Goal: Task Accomplishment & Management: Use online tool/utility

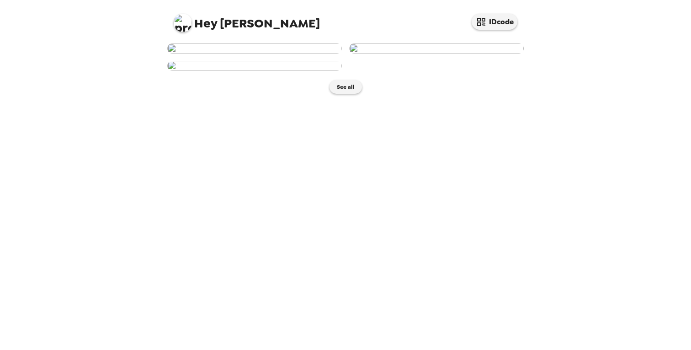
click at [385, 53] on img at bounding box center [436, 48] width 175 height 10
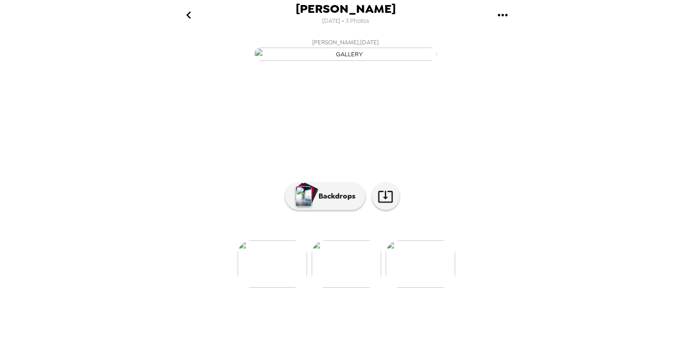
scroll to position [46, 0]
click at [309, 205] on div "button" at bounding box center [307, 193] width 22 height 23
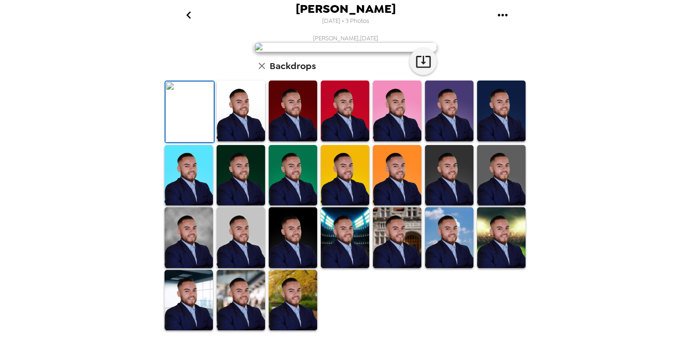
scroll to position [81, 0]
click at [232, 141] on img at bounding box center [241, 110] width 48 height 61
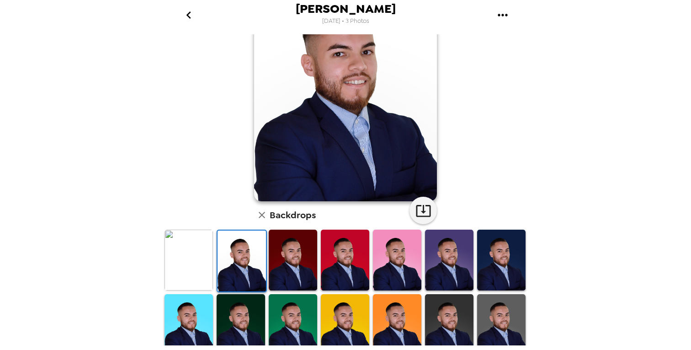
scroll to position [80, 0]
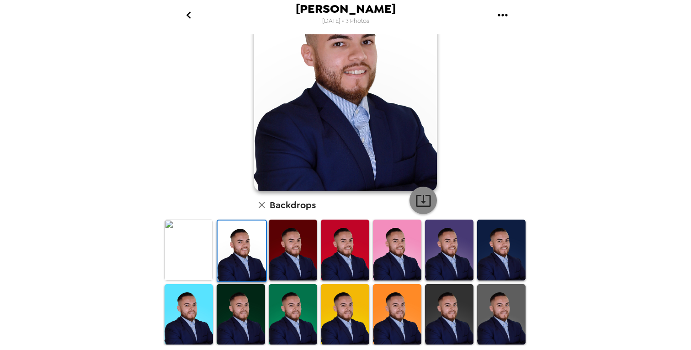
click at [420, 204] on icon "button" at bounding box center [424, 200] width 16 height 16
